Goal: Obtain resource: Download file/media

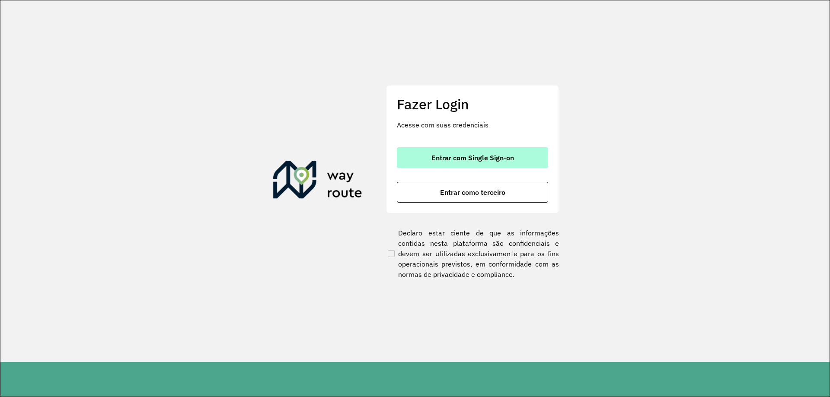
click at [444, 161] on span "Entrar com Single Sign-on" at bounding box center [472, 157] width 83 height 7
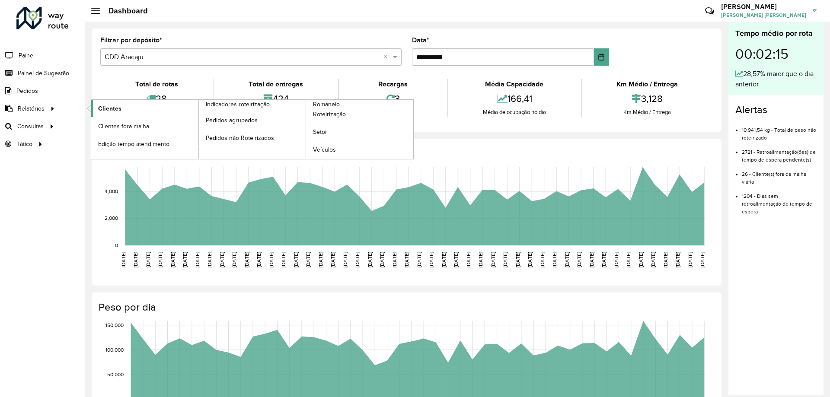
click at [112, 110] on span "Clientes" at bounding box center [109, 108] width 23 height 9
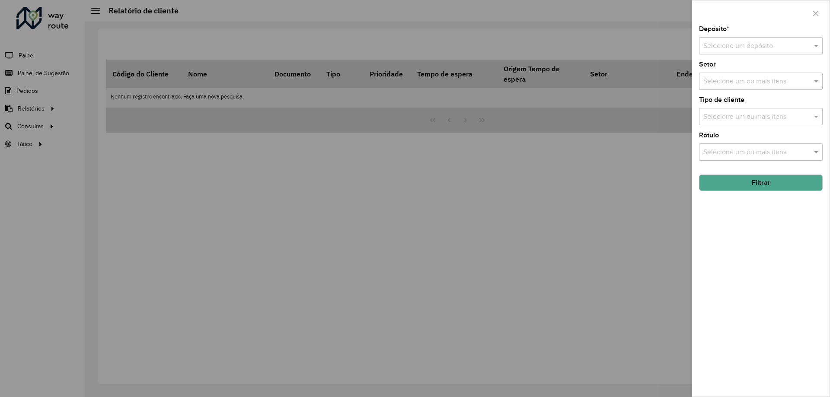
click at [715, 41] on input "text" at bounding box center [752, 46] width 98 height 10
click at [719, 85] on span "CDD Aracaju" at bounding box center [722, 85] width 39 height 7
click at [756, 187] on button "Filtrar" at bounding box center [761, 183] width 124 height 16
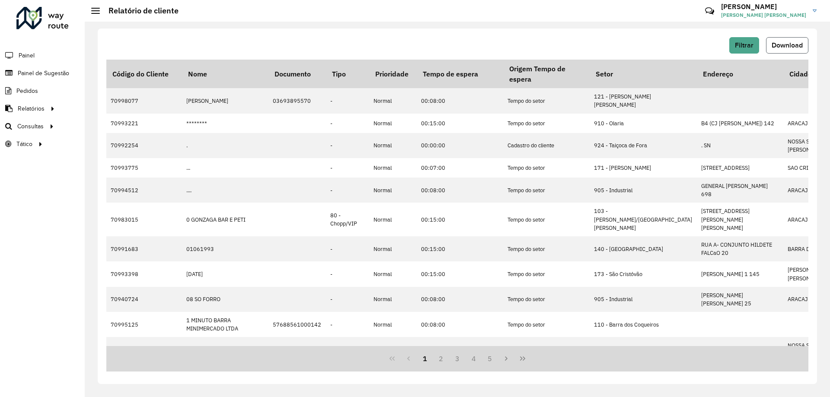
click at [776, 43] on span "Download" at bounding box center [787, 45] width 31 height 7
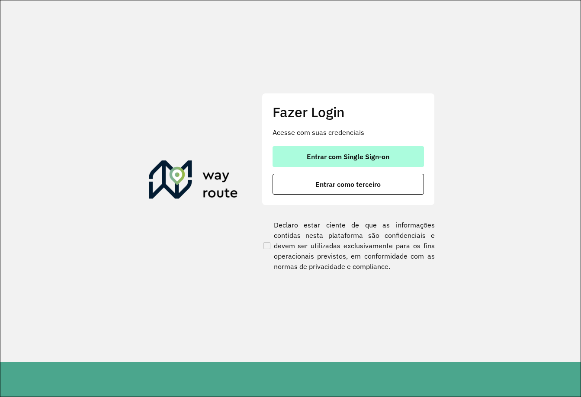
click at [332, 160] on span "Entrar com Single Sign-on" at bounding box center [348, 156] width 83 height 7
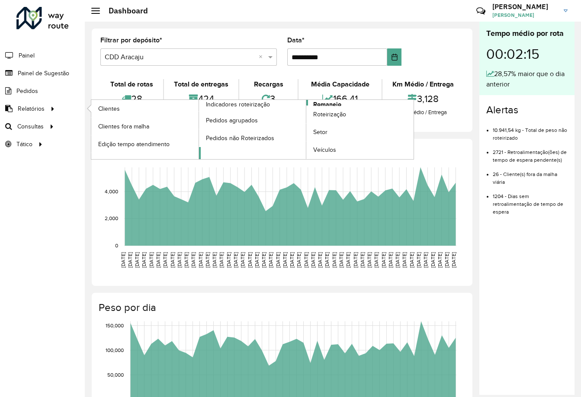
click at [345, 103] on link "Romaneio" at bounding box center [306, 129] width 215 height 59
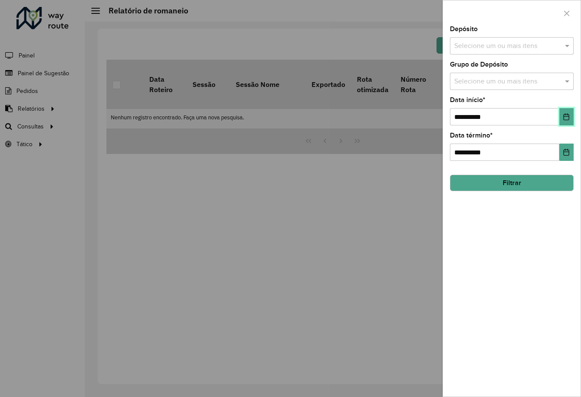
click at [559, 114] on button "Choose Date" at bounding box center [566, 116] width 14 height 17
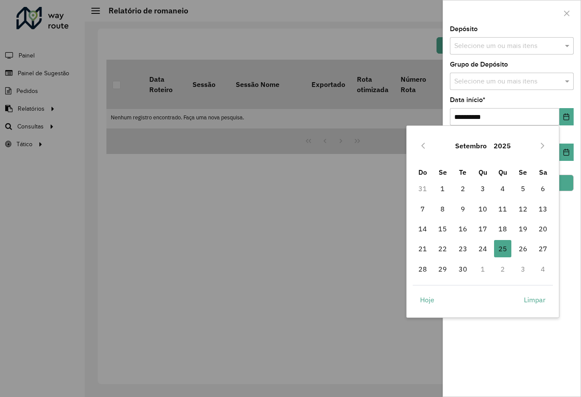
click at [558, 182] on div "[DATE] Do Se Te Qu Qu Se Sa 31 1 2 3 4 5 6 7 8 9 10 11 12 13 14 15 16 17 18 19 …" at bounding box center [482, 221] width 153 height 192
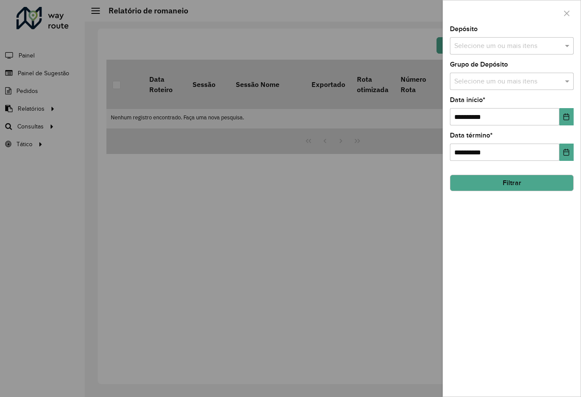
click at [561, 184] on button "Filtrar" at bounding box center [512, 183] width 124 height 16
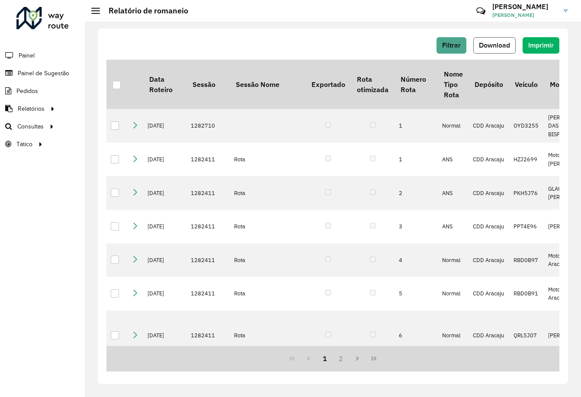
click at [502, 37] on button "Download" at bounding box center [494, 45] width 42 height 16
